Goal: Check status: Check status

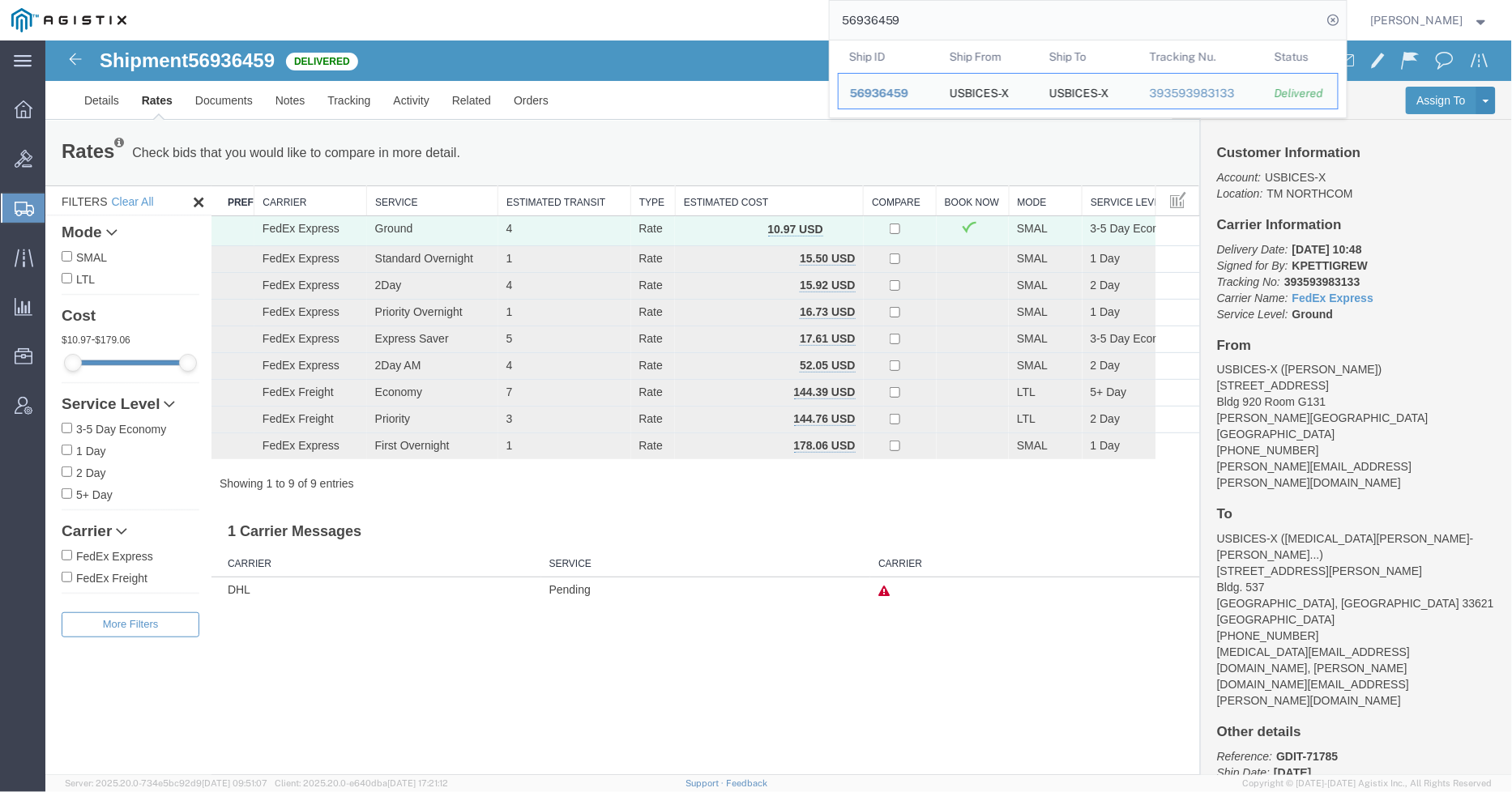
drag, startPoint x: 929, startPoint y: 2, endPoint x: 824, endPoint y: 22, distance: 106.9
click at [824, 22] on div "56936459 Ship ID Ship From Ship To Tracking Nu. Status Ship ID 56936459 Ship Fr…" at bounding box center [741, 20] width 1209 height 40
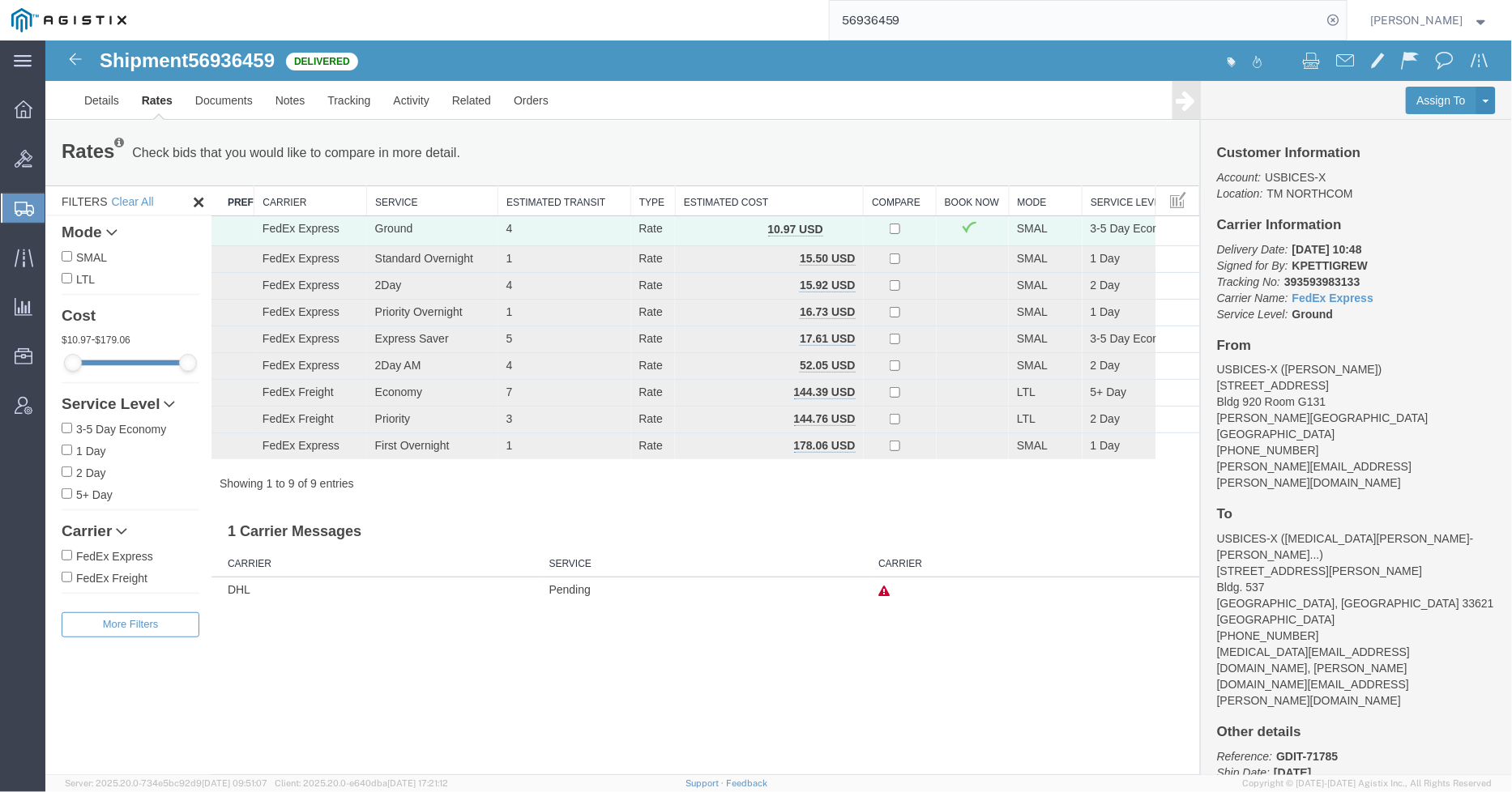
paste input "7080343"
type input "57080343"
click at [1345, 19] on icon at bounding box center [1333, 20] width 23 height 23
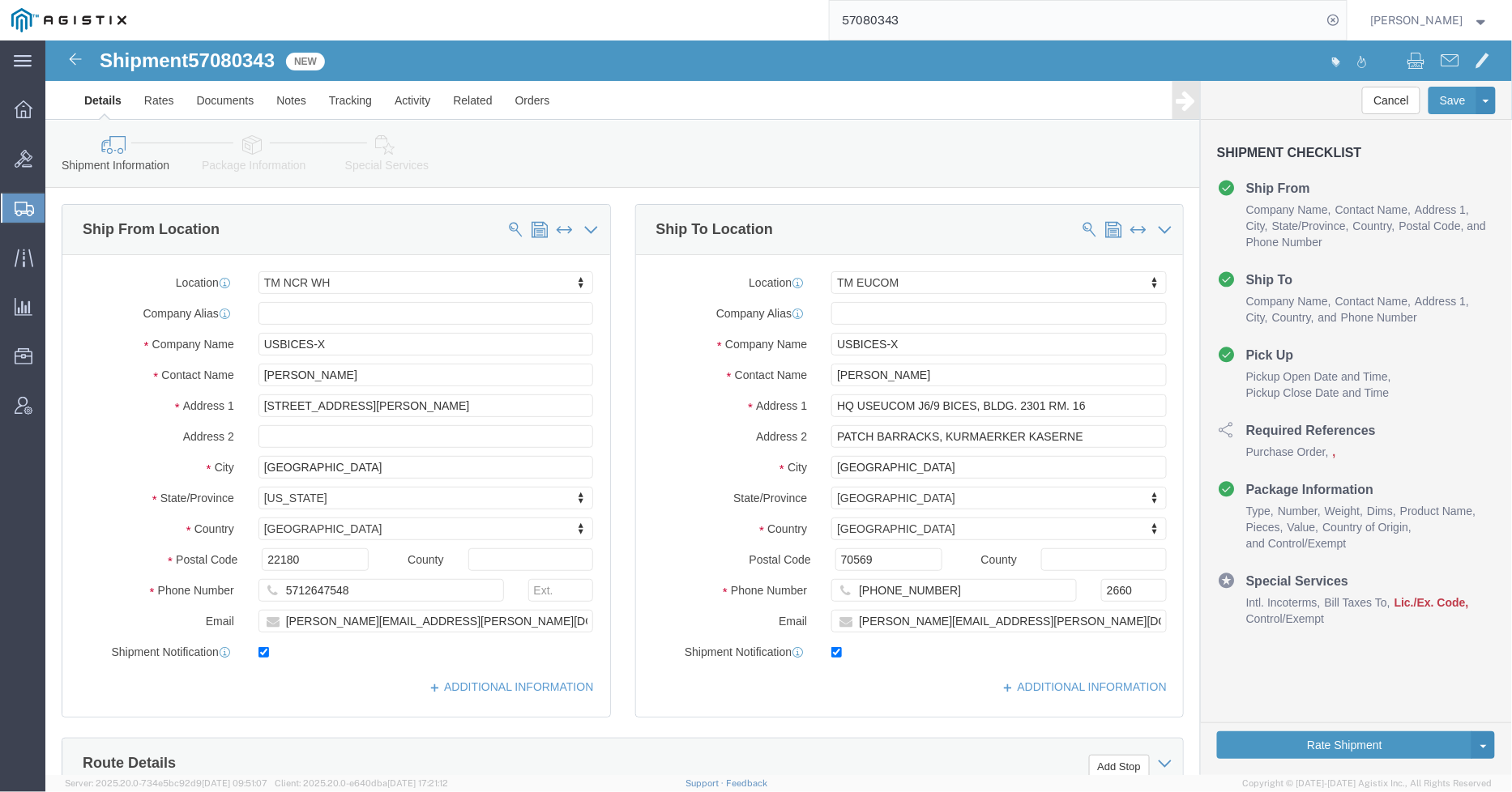
select select "69651"
select select "34238"
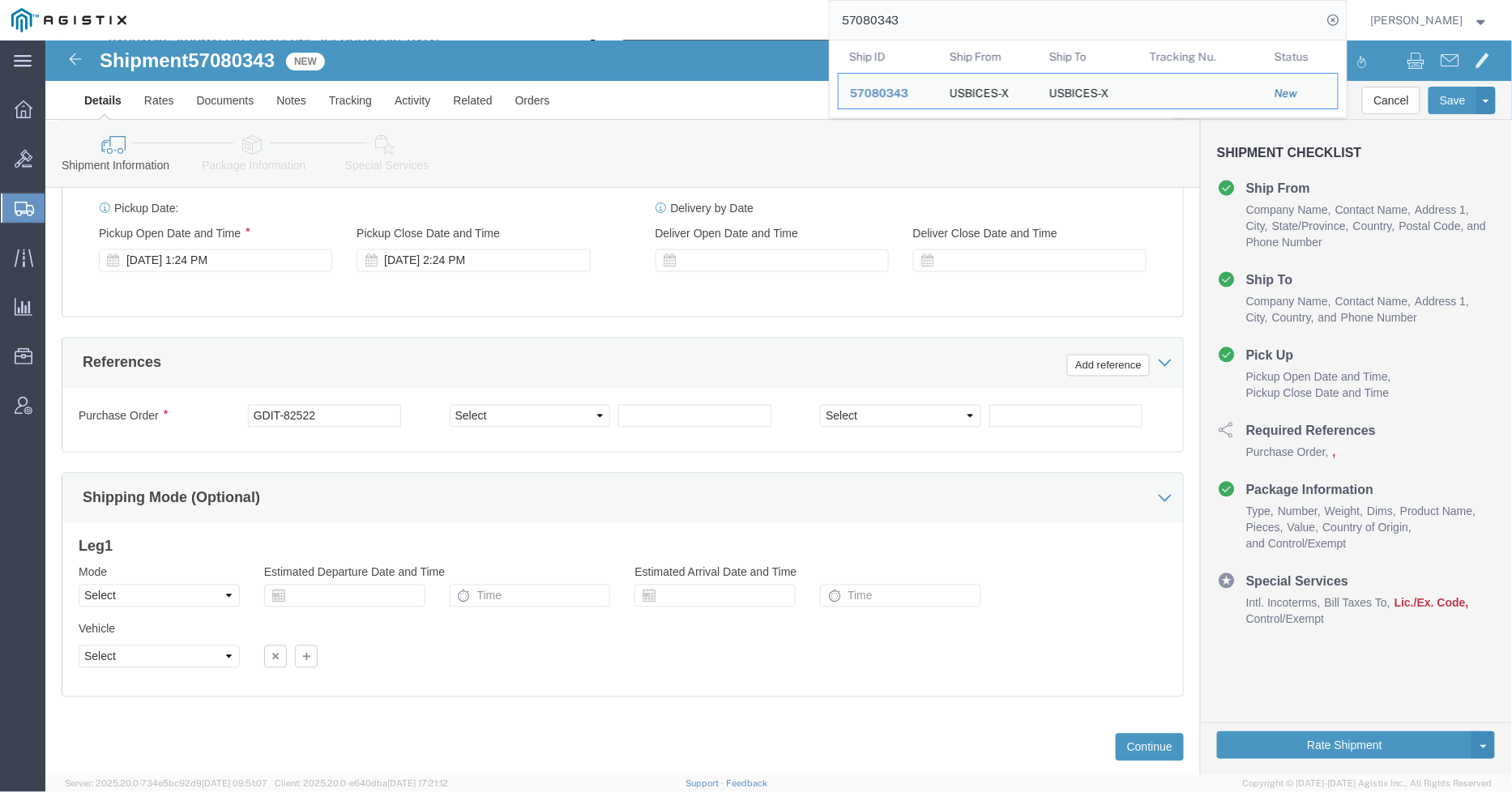
scroll to position [933, 0]
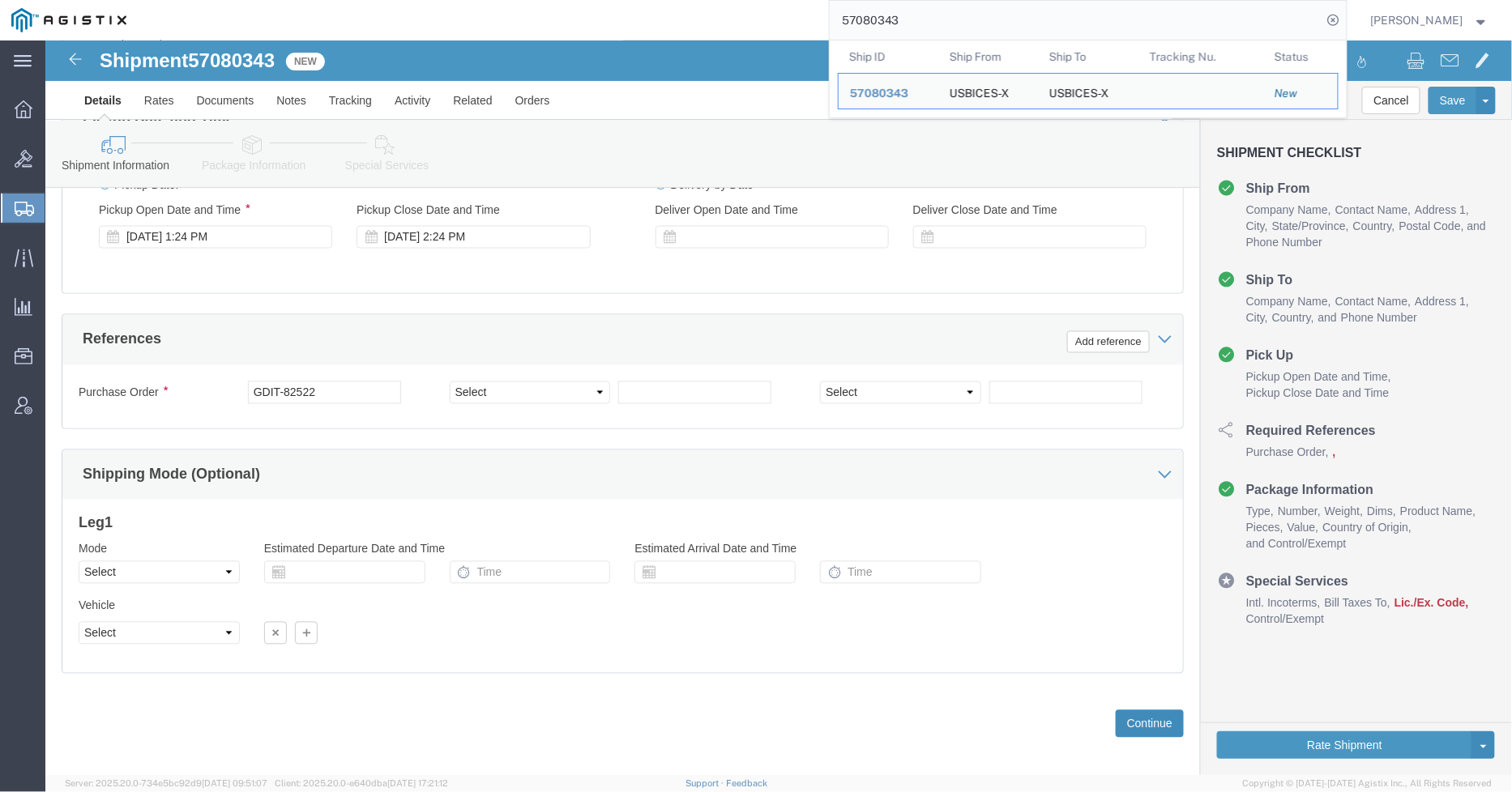
click button "Continue"
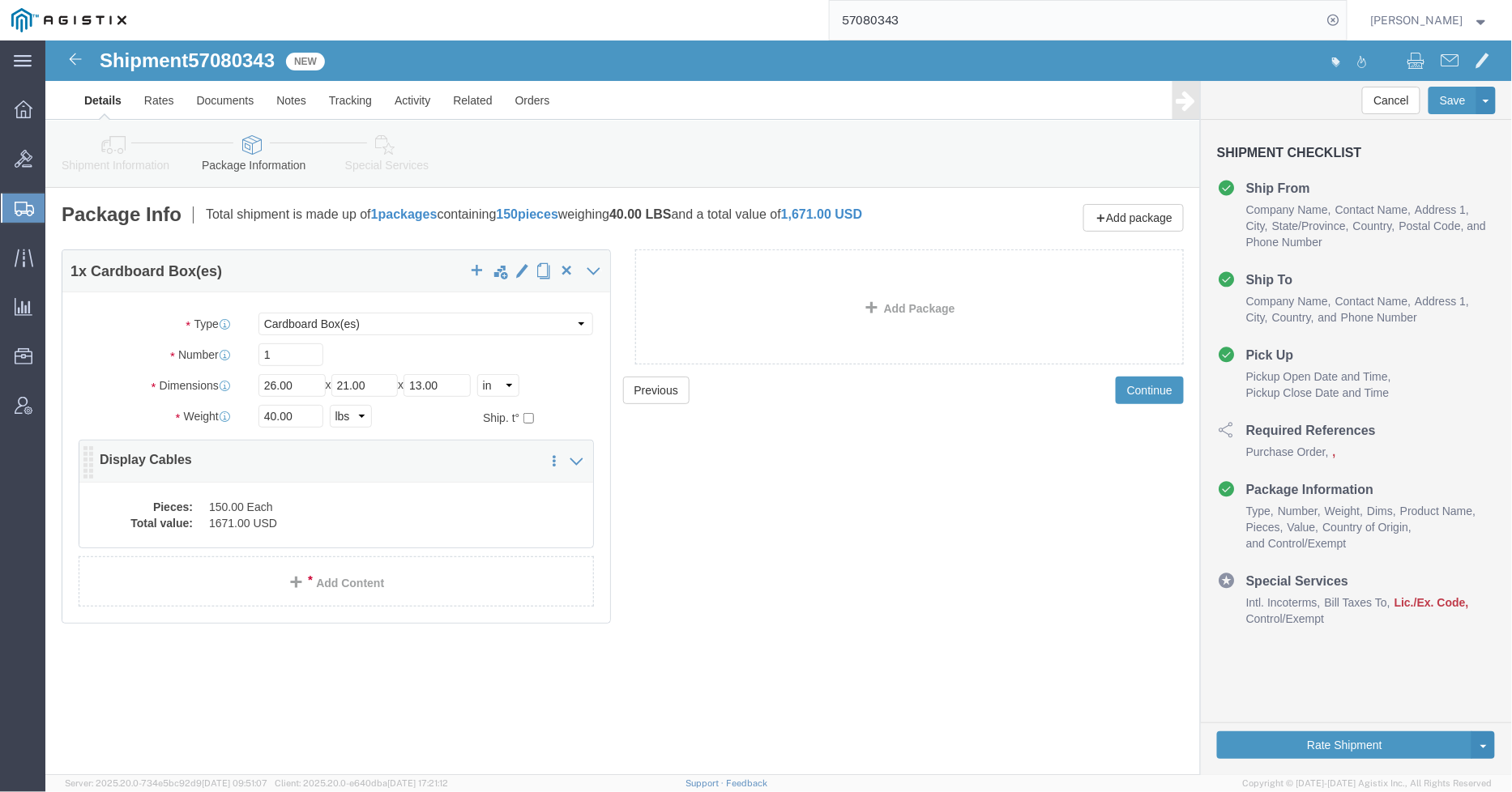
click dd "1671.00 USD"
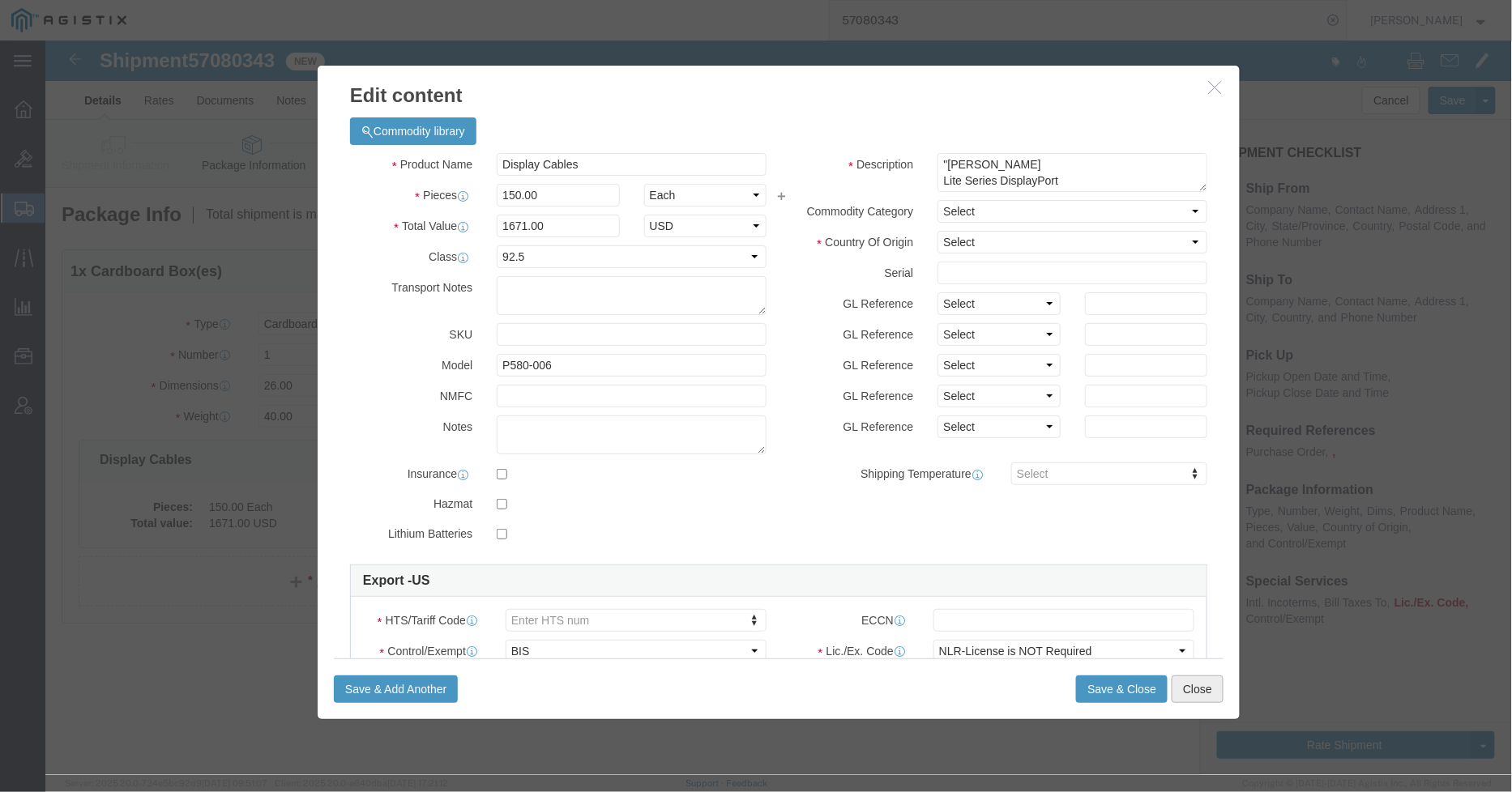
click button "Close"
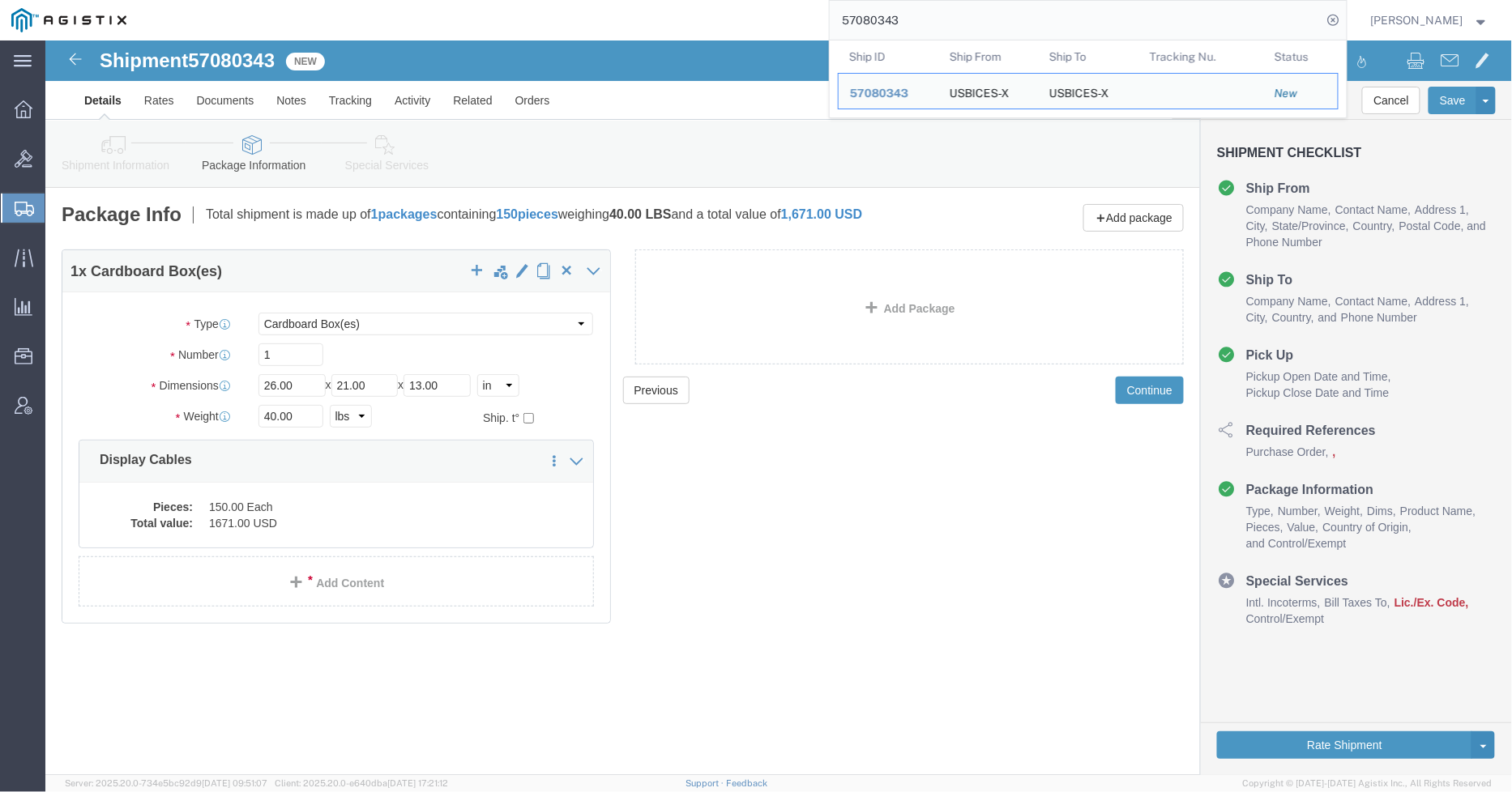
drag, startPoint x: 938, startPoint y: 21, endPoint x: 812, endPoint y: 21, distance: 126.0
click at [794, 22] on div "57080343 Ship ID Ship From Ship To Tracking Nu. Status Ship ID 57080343 Ship Fr…" at bounding box center [741, 20] width 1209 height 40
paste input "648"
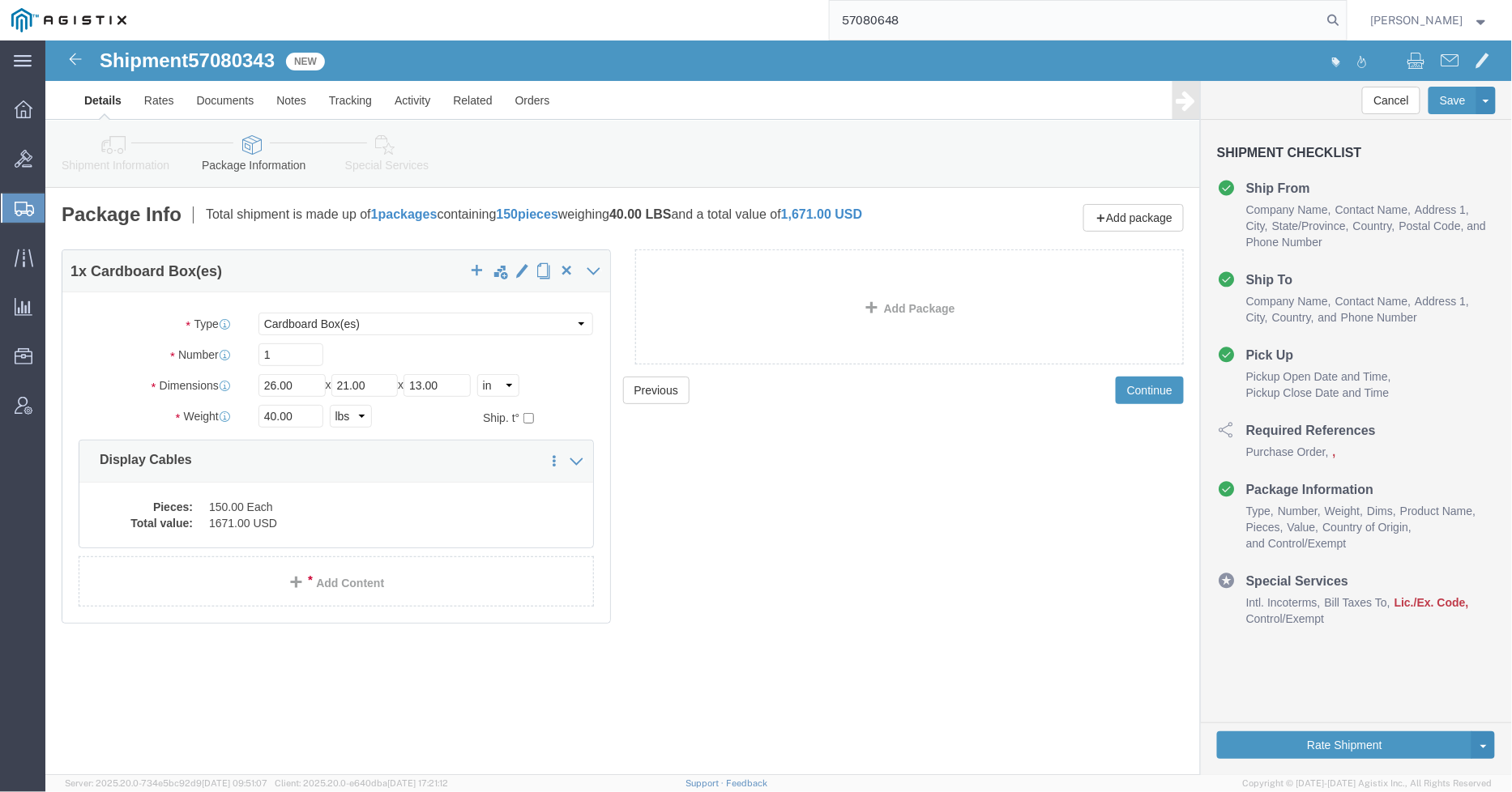
type input "57080648"
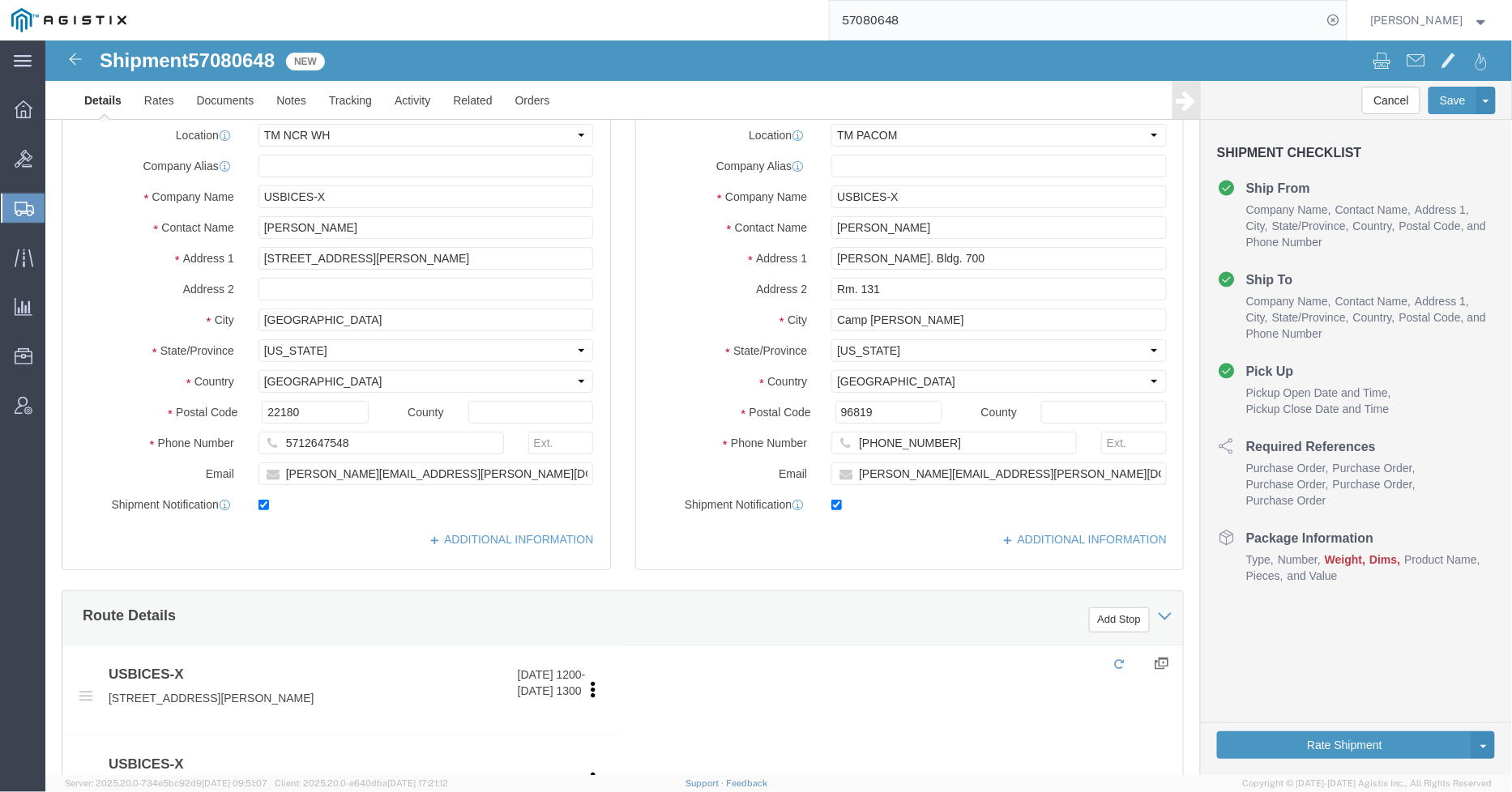
select select "69651"
select select "34243"
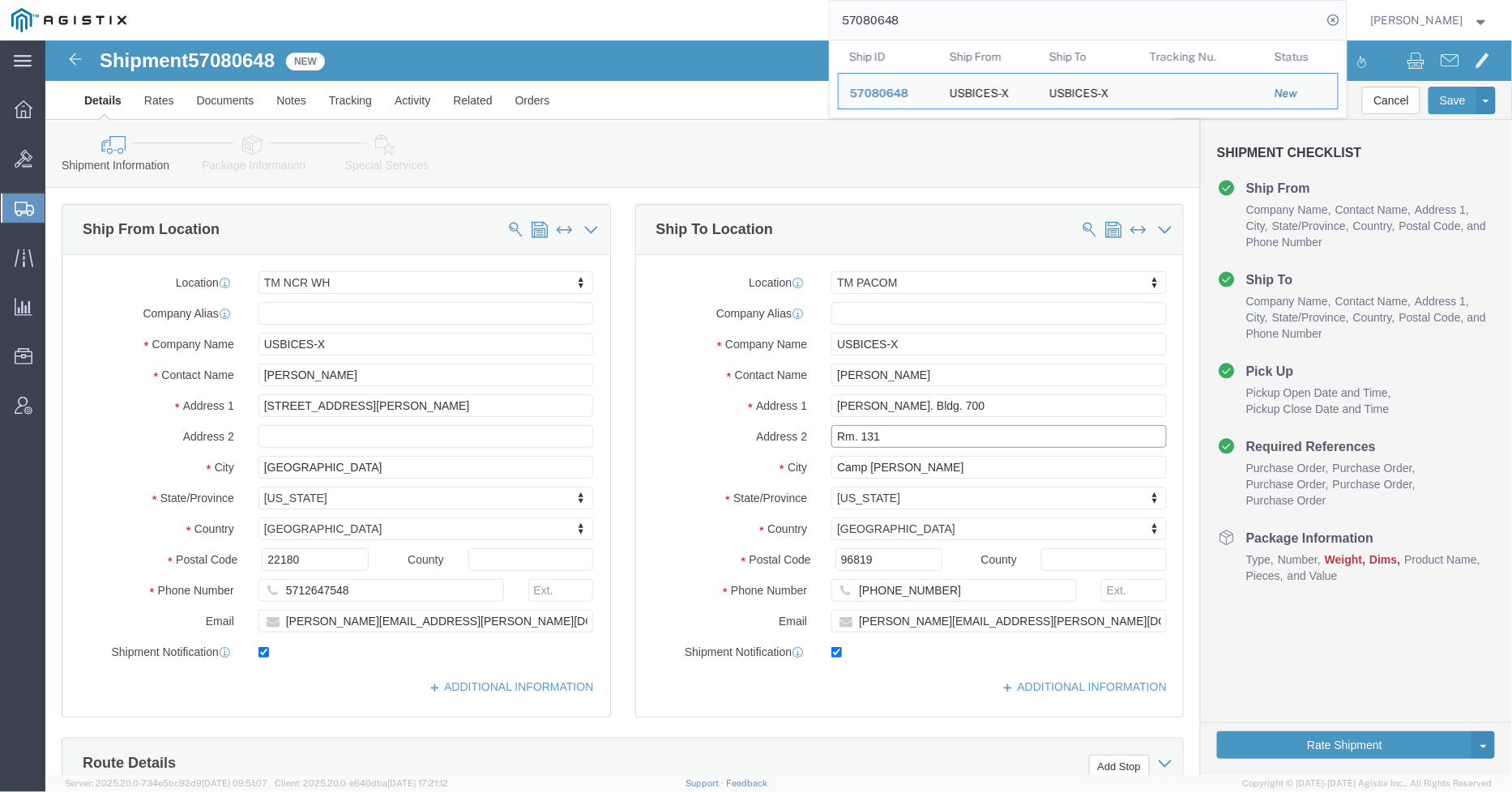
click input "Rm. 131"
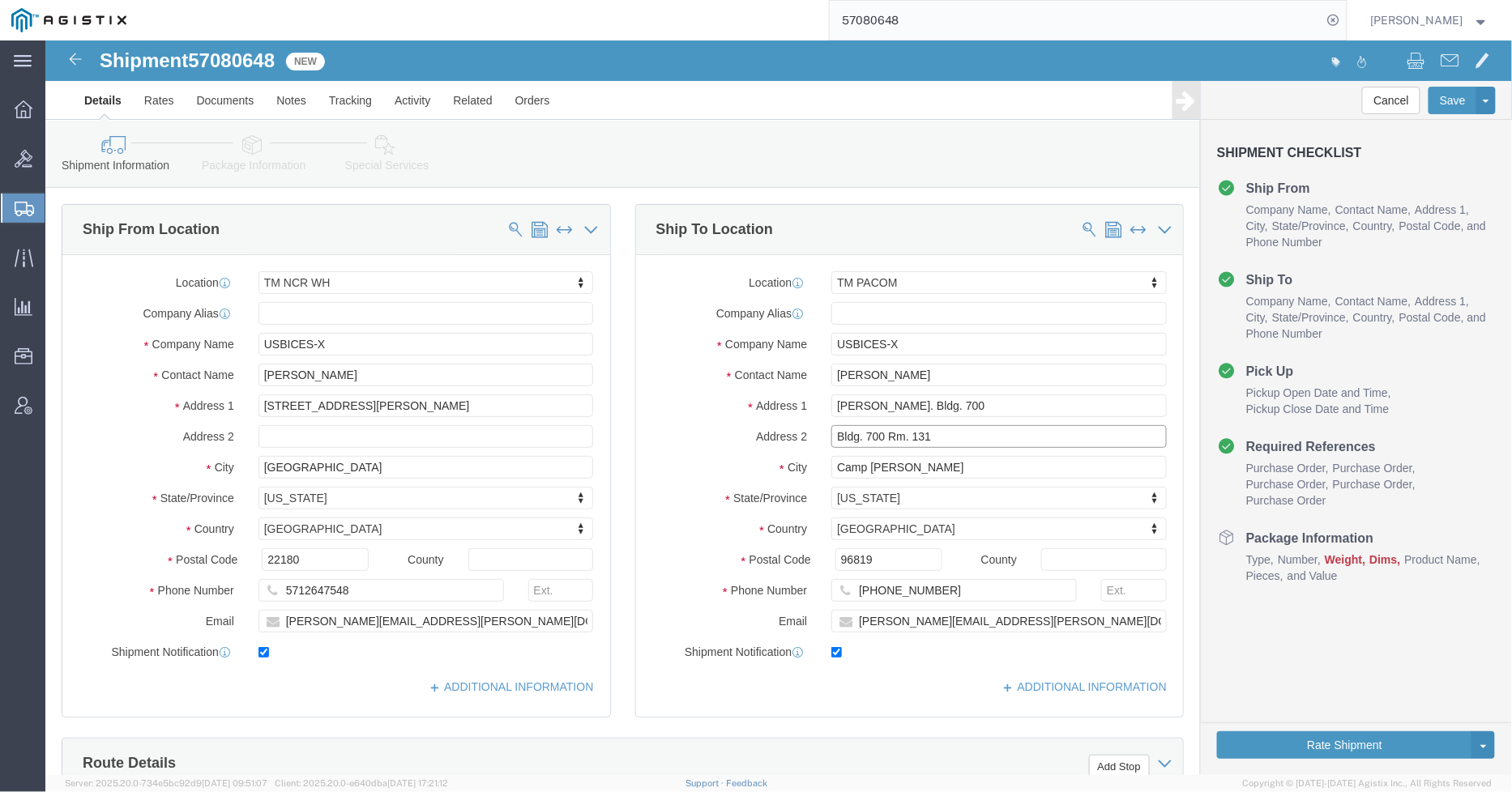
type input "Bldg. 700 Rm. 131"
drag, startPoint x: 914, startPoint y: 362, endPoint x: 834, endPoint y: 365, distance: 80.1
click input "[PERSON_NAME]. Bldg. 700"
type input "[PERSON_NAME]."
select select
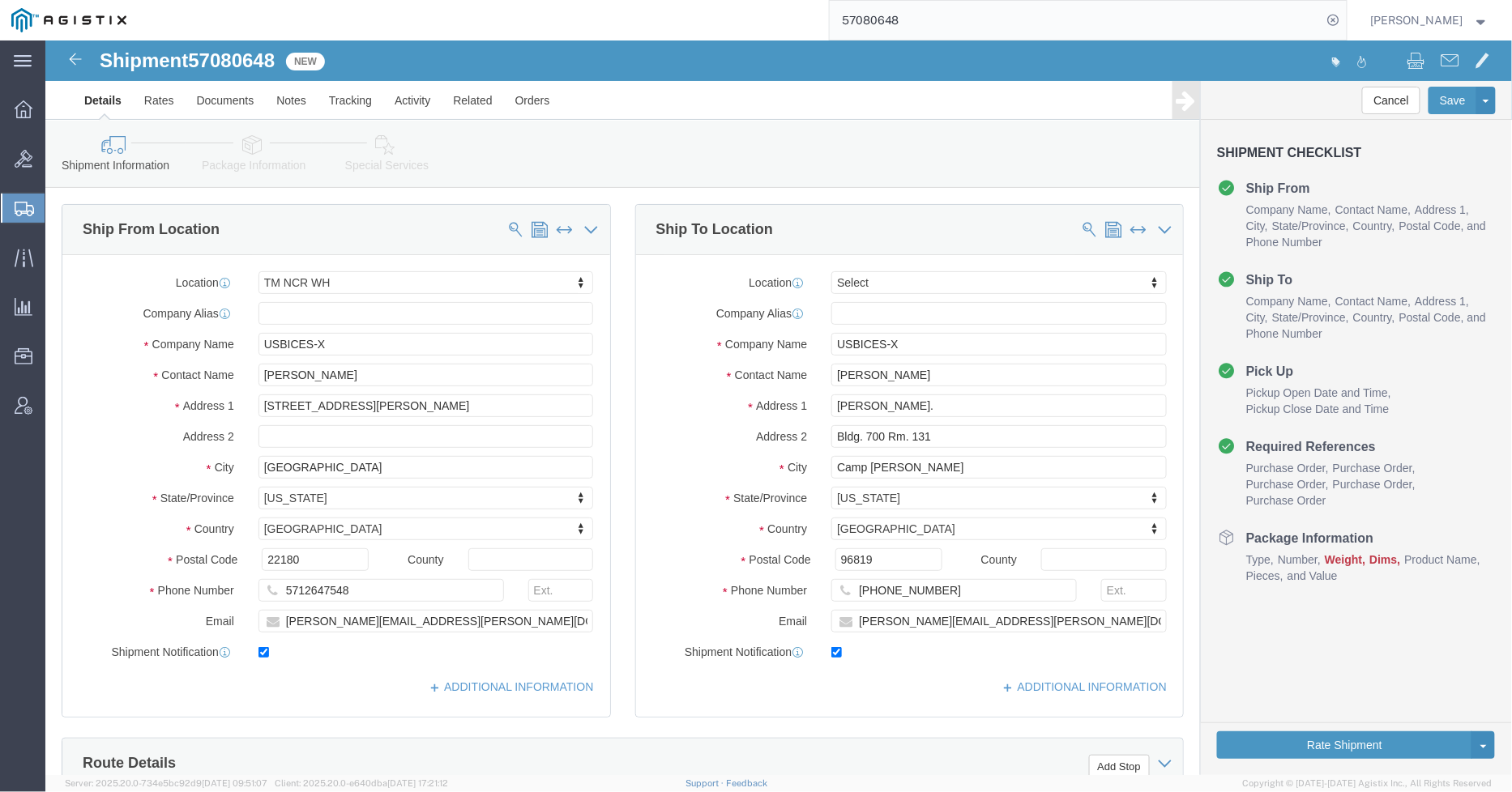
click div "Ship From Location Location TM [GEOGRAPHIC_DATA] WH Select My Profile Location …"
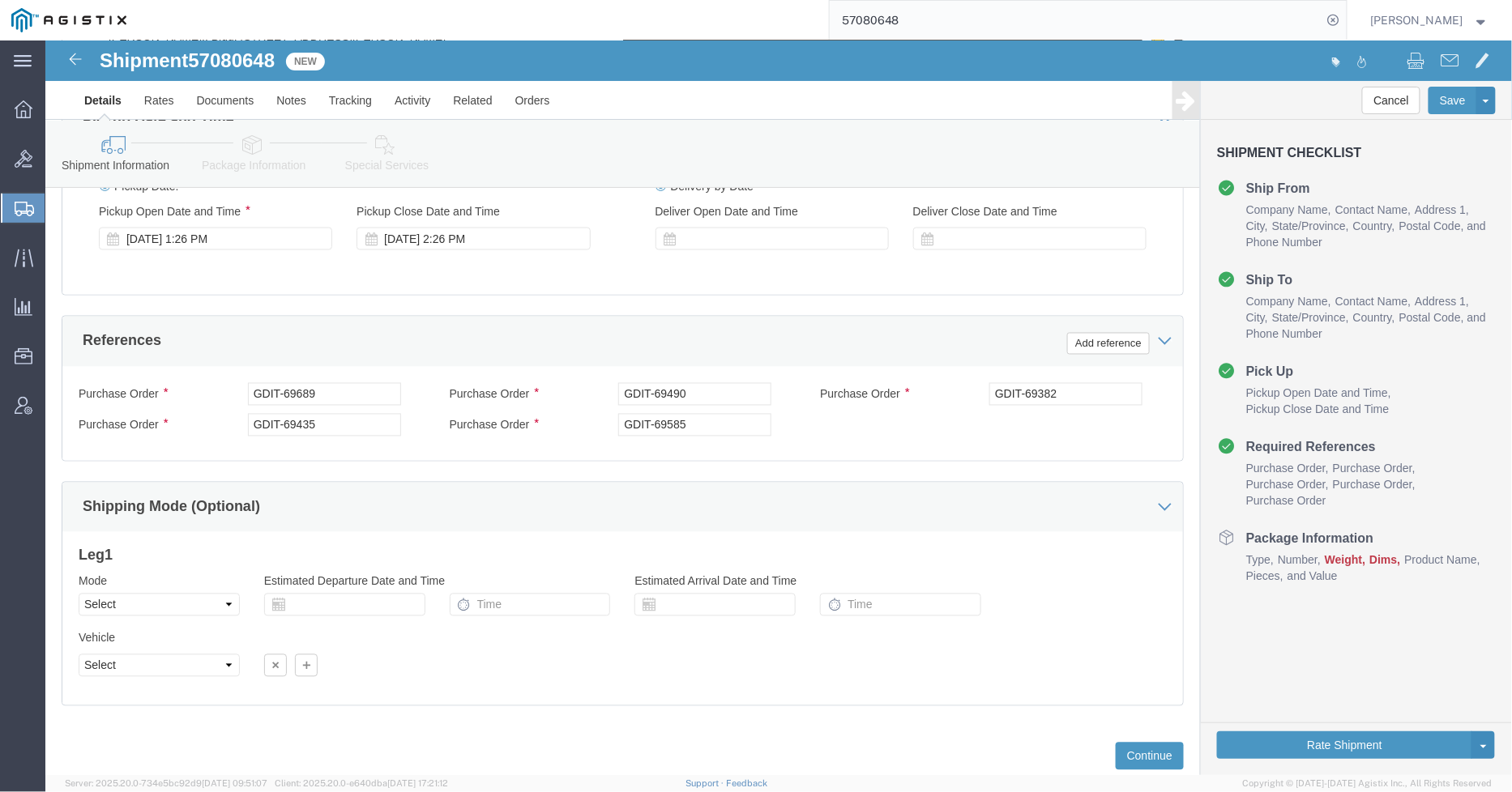
scroll to position [948, 0]
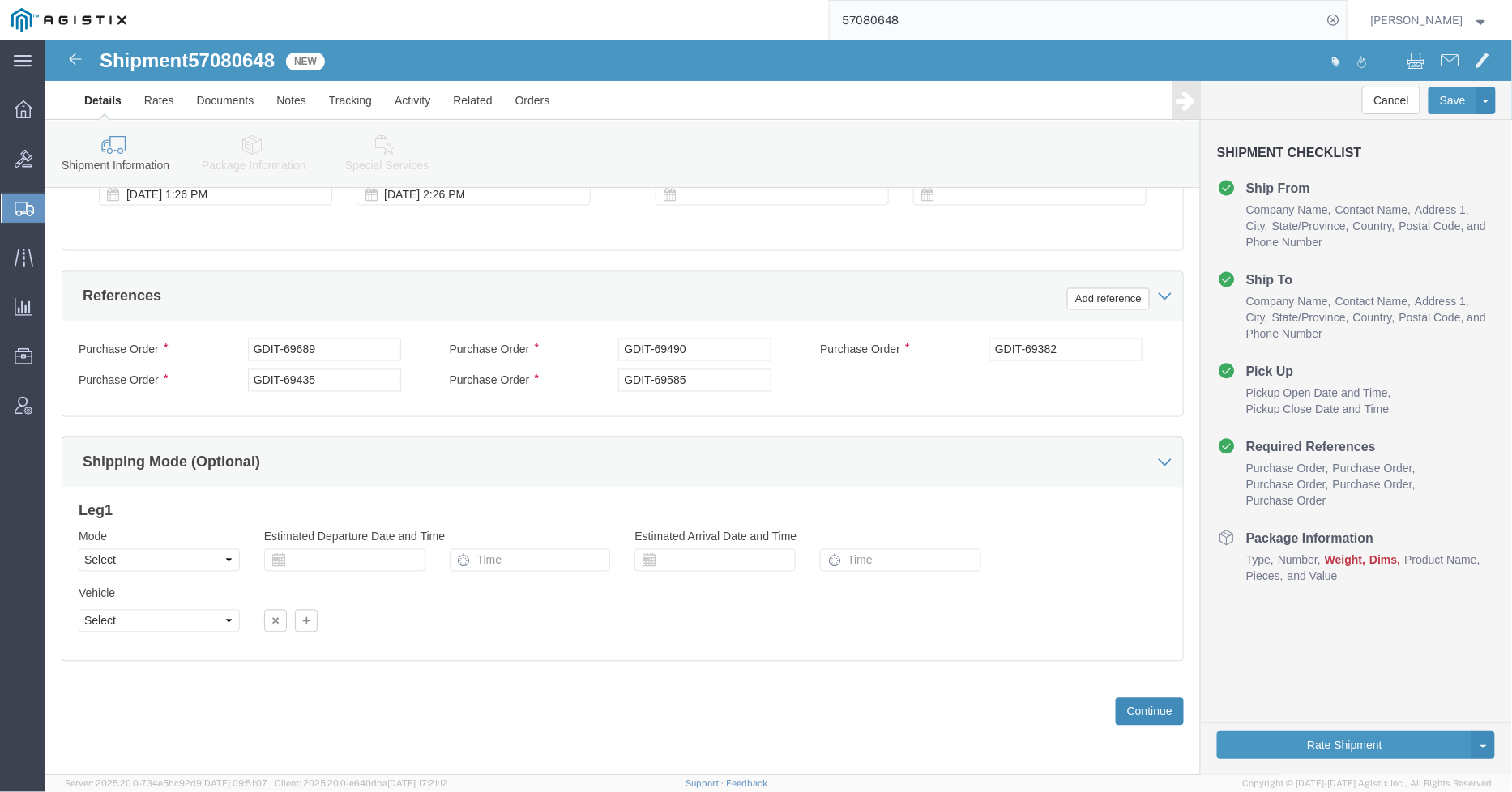
click button "Continue"
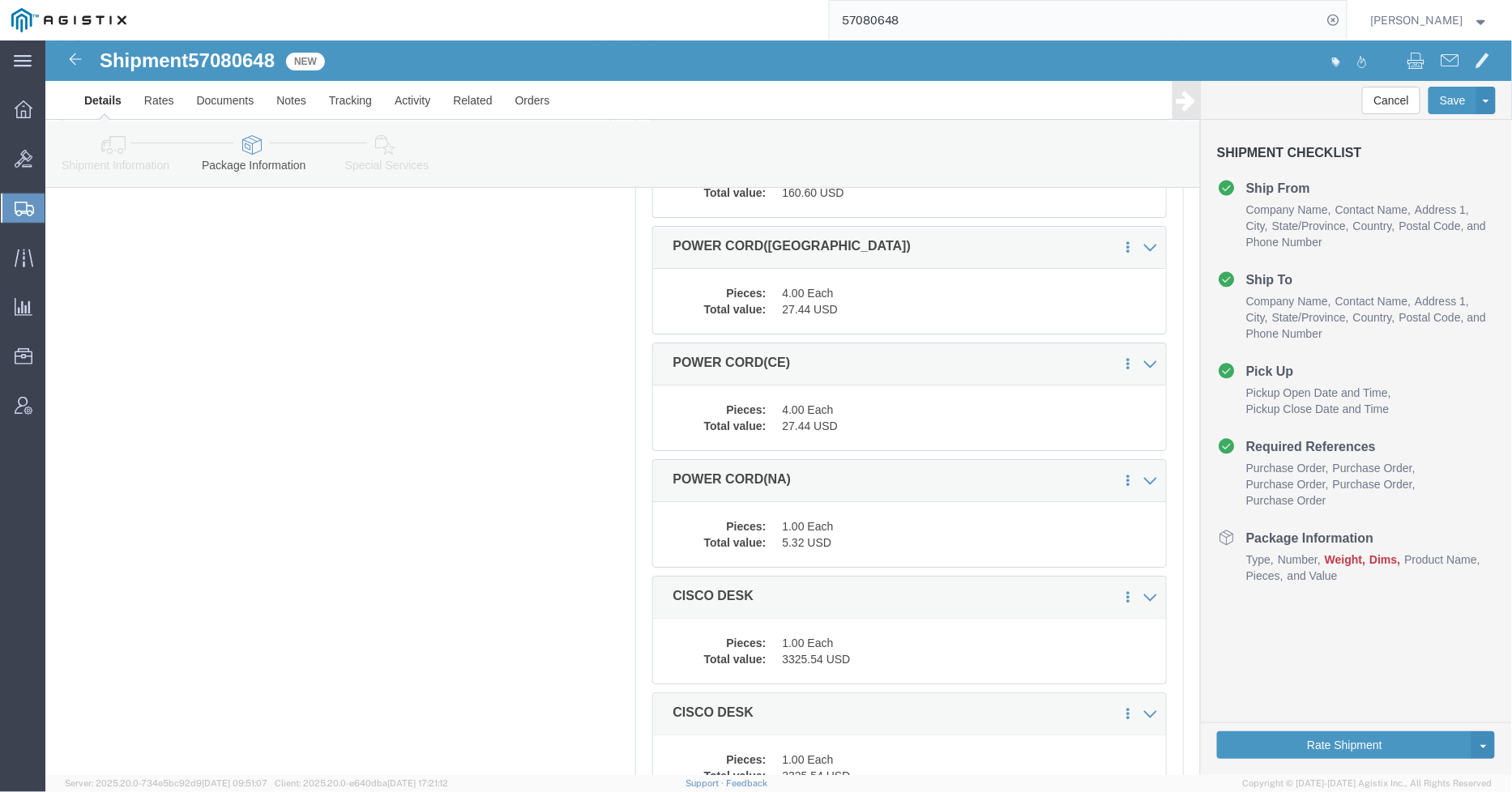
scroll to position [1980, 0]
